Goal: Ask a question

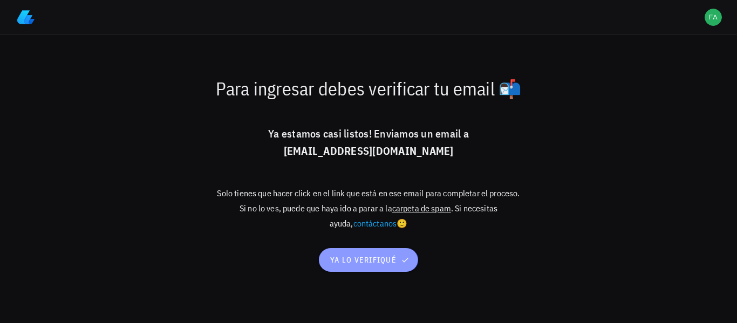
click at [371, 258] on span "ya lo verifiqué" at bounding box center [369, 260] width 78 height 10
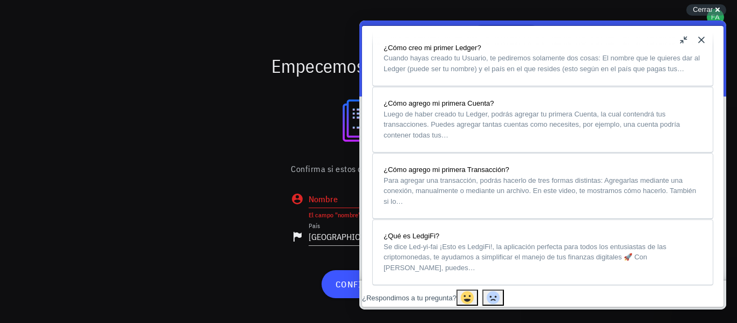
scroll to position [739, 0]
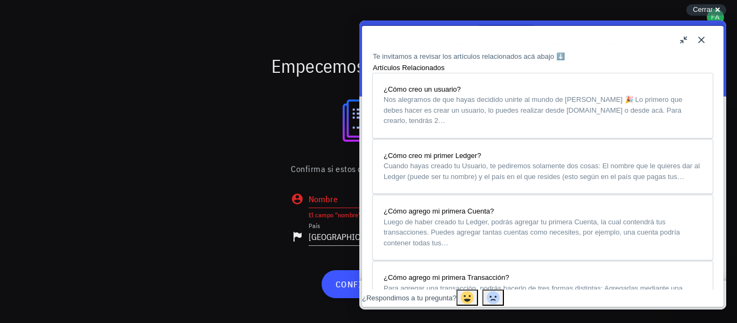
click at [703, 39] on button "Close" at bounding box center [701, 39] width 17 height 17
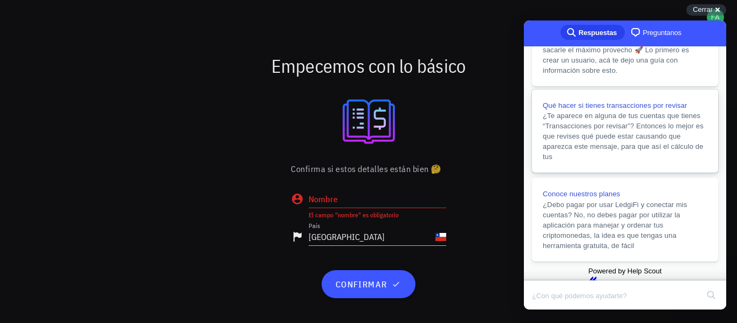
scroll to position [182, 0]
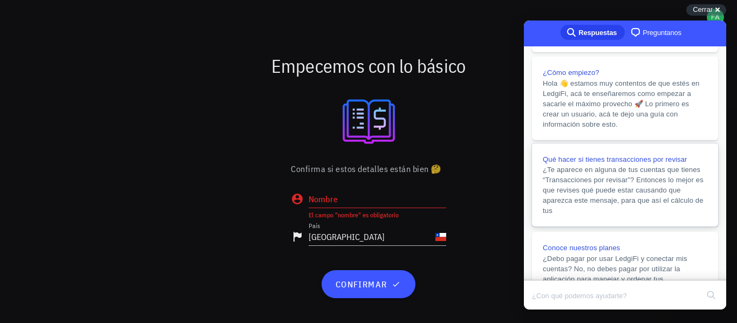
click at [627, 203] on span "¿Te aparece en alguna de tus cuentas que tienes “Transacciones por revisar”? En…" at bounding box center [623, 190] width 161 height 49
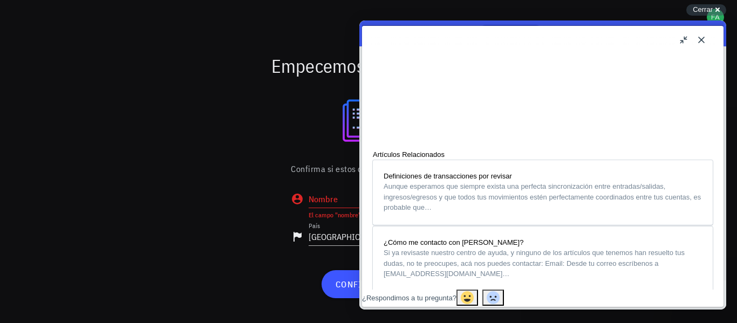
scroll to position [863, 0]
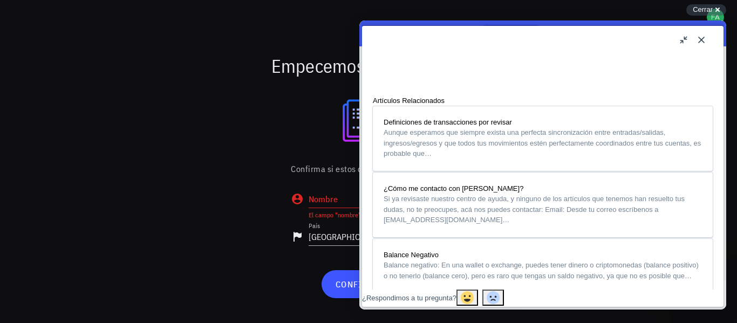
click at [703, 41] on button "Close" at bounding box center [701, 39] width 17 height 17
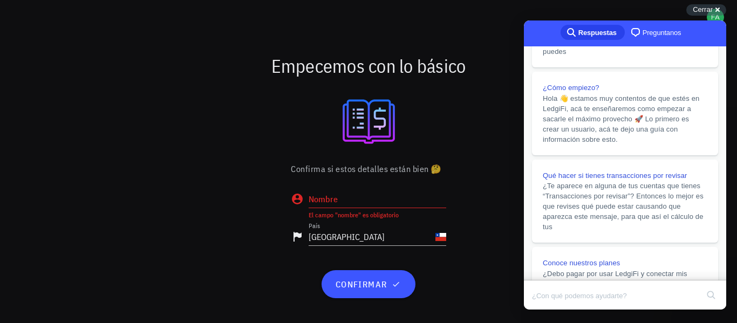
scroll to position [177, 0]
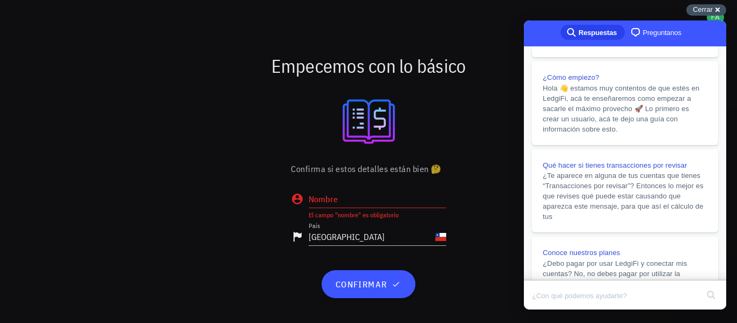
click at [718, 7] on div "Cerrar cross-small" at bounding box center [706, 9] width 40 height 11
